Goal: Navigation & Orientation: Find specific page/section

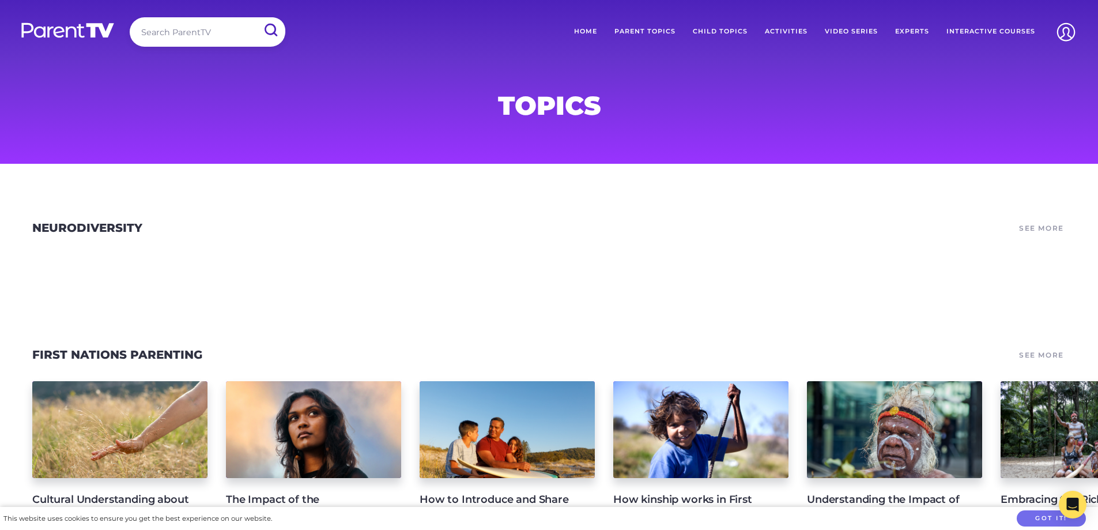
click at [901, 25] on link "Experts" at bounding box center [911, 31] width 51 height 29
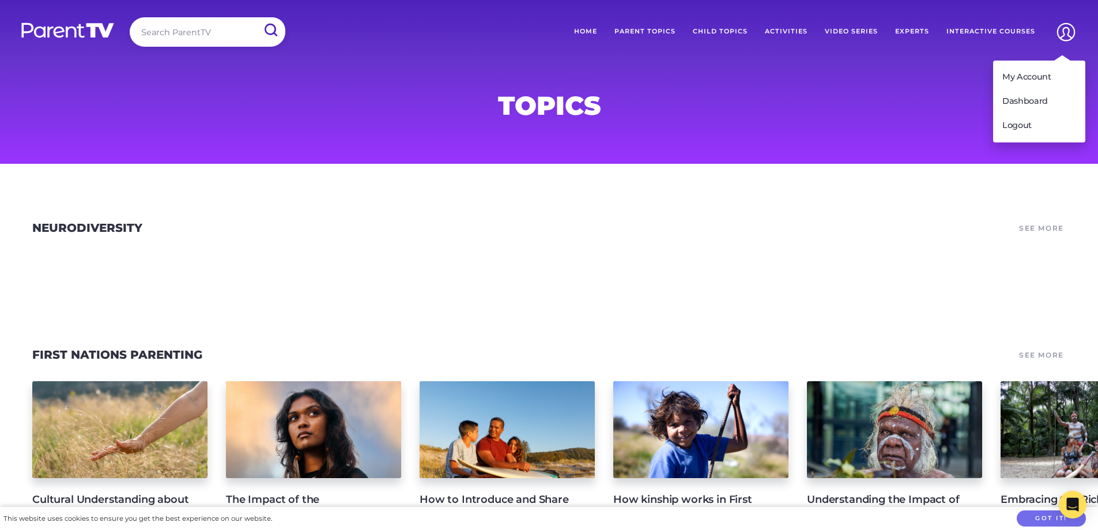
click at [1071, 39] on img at bounding box center [1065, 31] width 29 height 29
click at [1032, 129] on link "Logout" at bounding box center [1039, 126] width 92 height 24
